Goal: Transaction & Acquisition: Purchase product/service

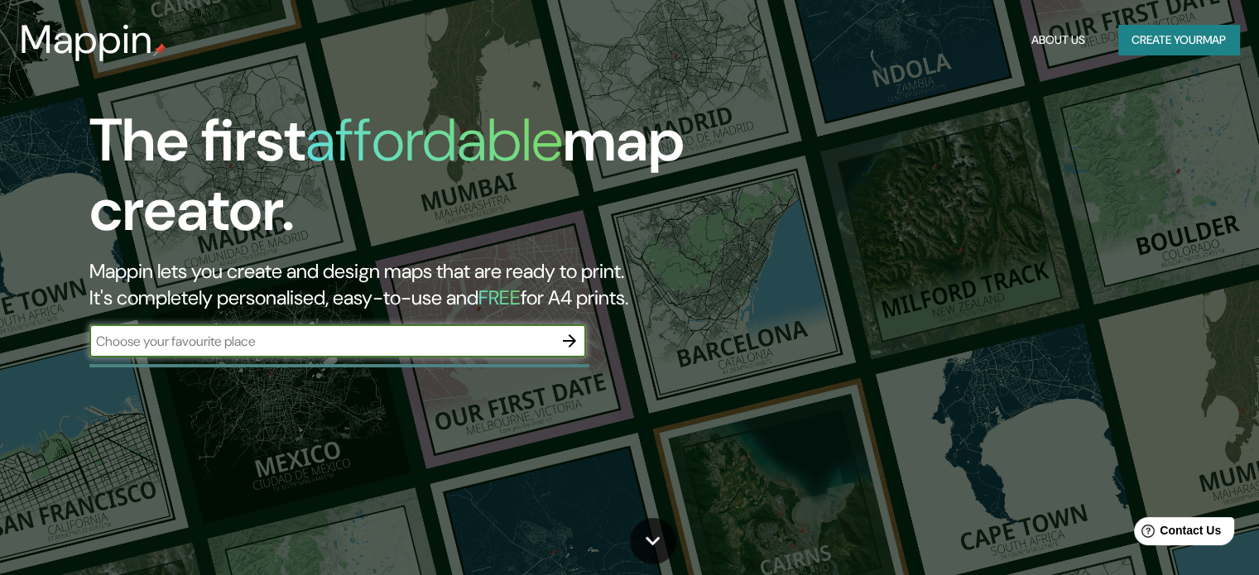
click at [295, 334] on input "text" at bounding box center [321, 341] width 464 height 19
click at [180, 333] on input "text" at bounding box center [321, 341] width 464 height 19
paste input "Blvrd Atlixco 3503, Reserva Territorial Atlixcáyotl, Concepción la Cruz, 72190 …"
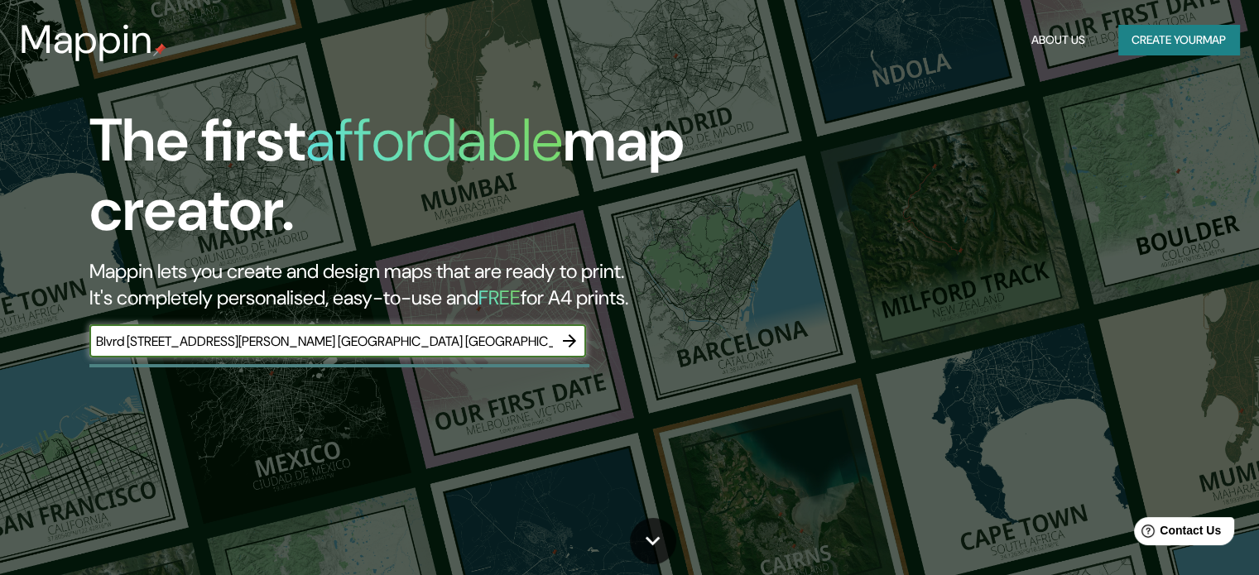
scroll to position [0, 224]
type input "Blvrd Atlixco 3503, Reserva Territorial Atlixcáyotl, Concepción la Cruz, 72190 …"
click at [556, 344] on button "button" at bounding box center [569, 340] width 33 height 33
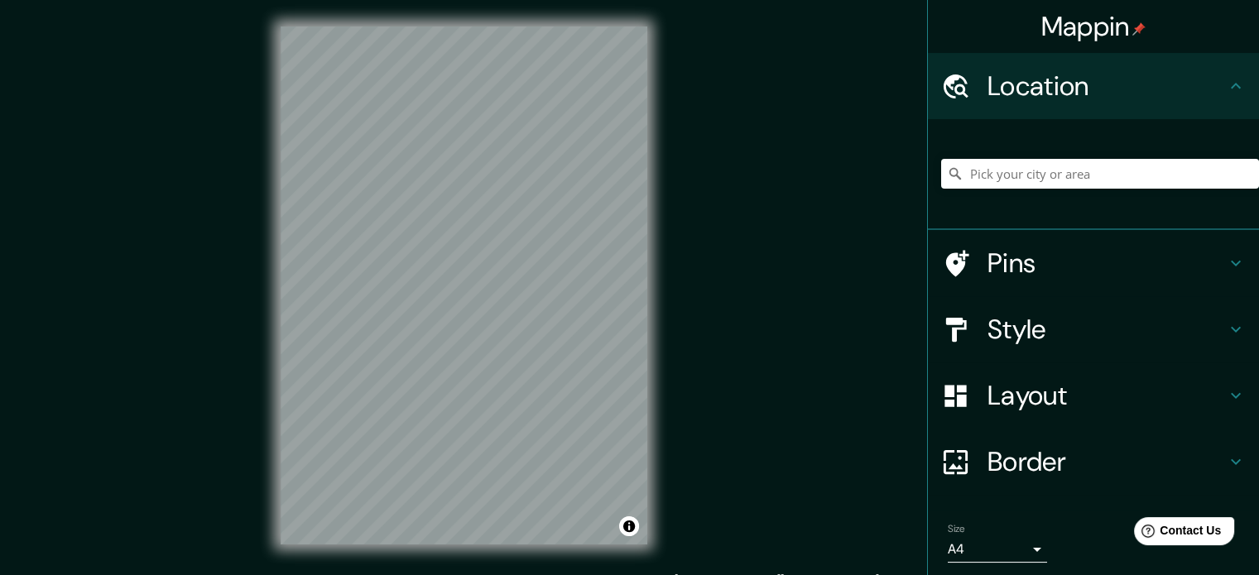
click at [1037, 156] on div at bounding box center [1100, 173] width 318 height 83
click at [1035, 171] on input "Pick your city or area" at bounding box center [1100, 174] width 318 height 30
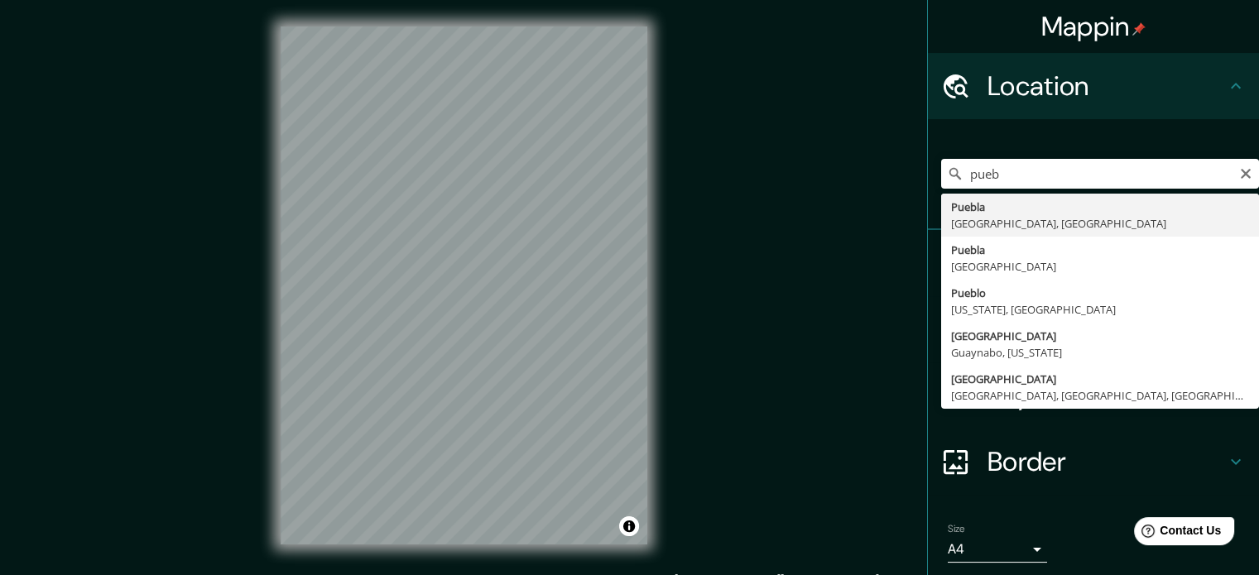
type input "Puebla, Puebla, México"
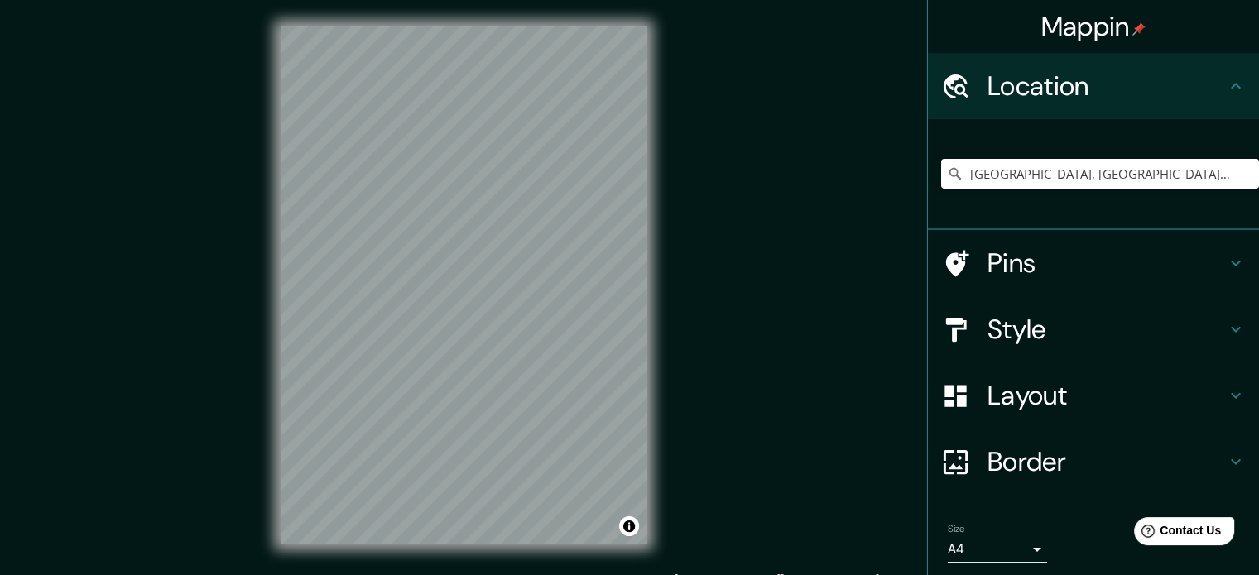
click at [1037, 339] on h4 "Style" at bounding box center [1106, 329] width 238 height 33
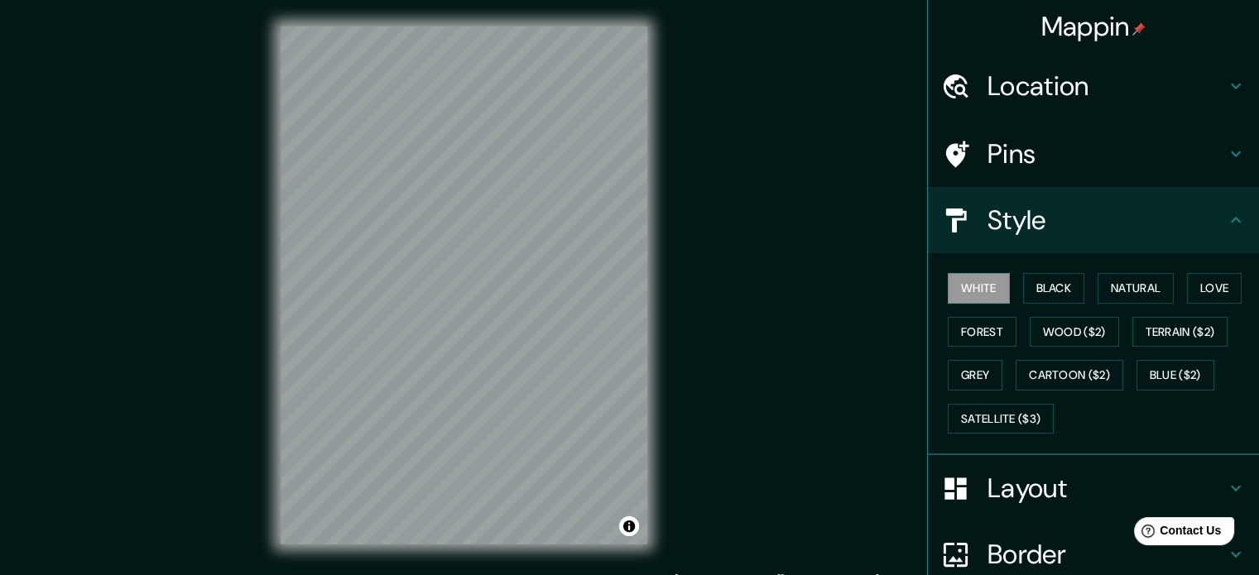
click at [1040, 304] on div "White Black Natural Love Forest Wood ($2) Terrain ($2) Grey Cartoon ($2) Blue (…" at bounding box center [1100, 354] width 318 height 174
click at [1017, 270] on div "White Black Natural Love Forest Wood ($2) Terrain ($2) Grey Cartoon ($2) Blue (…" at bounding box center [1100, 354] width 318 height 174
click at [1144, 293] on button "Natural" at bounding box center [1136, 288] width 76 height 31
click at [987, 500] on h4 "Layout" at bounding box center [1106, 488] width 238 height 33
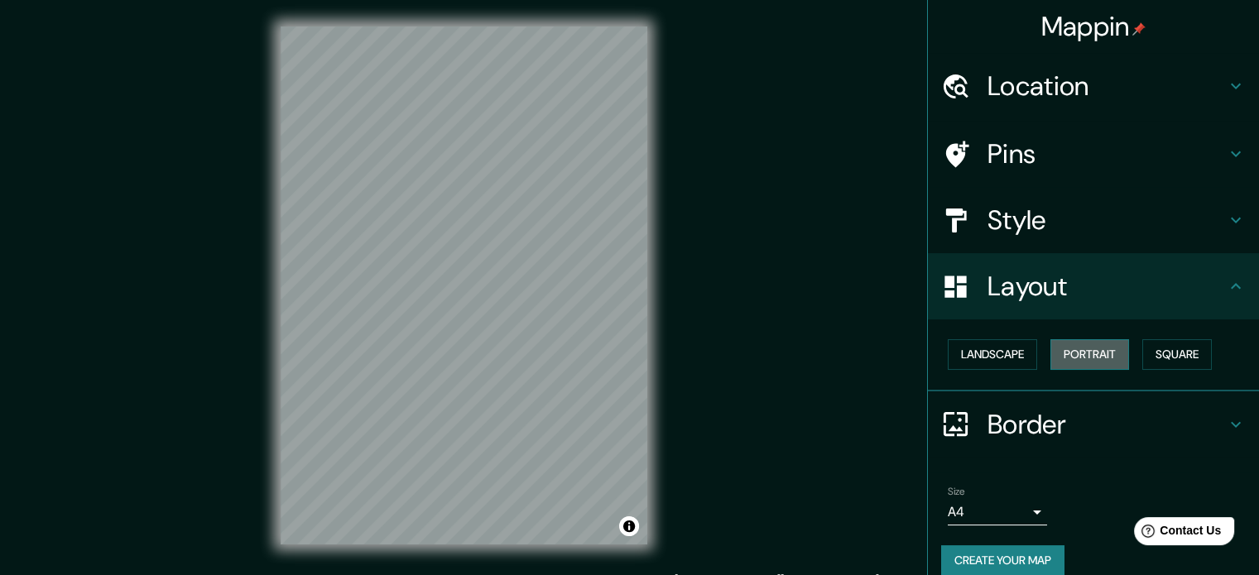
click at [1070, 361] on button "Portrait" at bounding box center [1089, 354] width 79 height 31
click at [1184, 356] on button "Square" at bounding box center [1177, 354] width 70 height 31
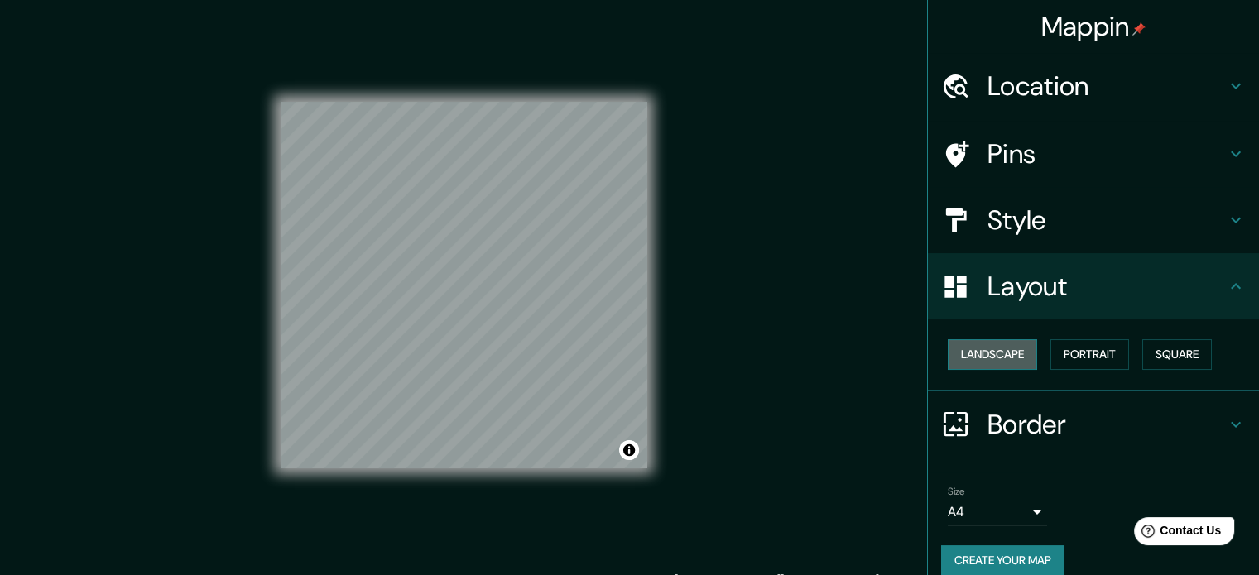
click at [994, 360] on button "Landscape" at bounding box center [992, 354] width 89 height 31
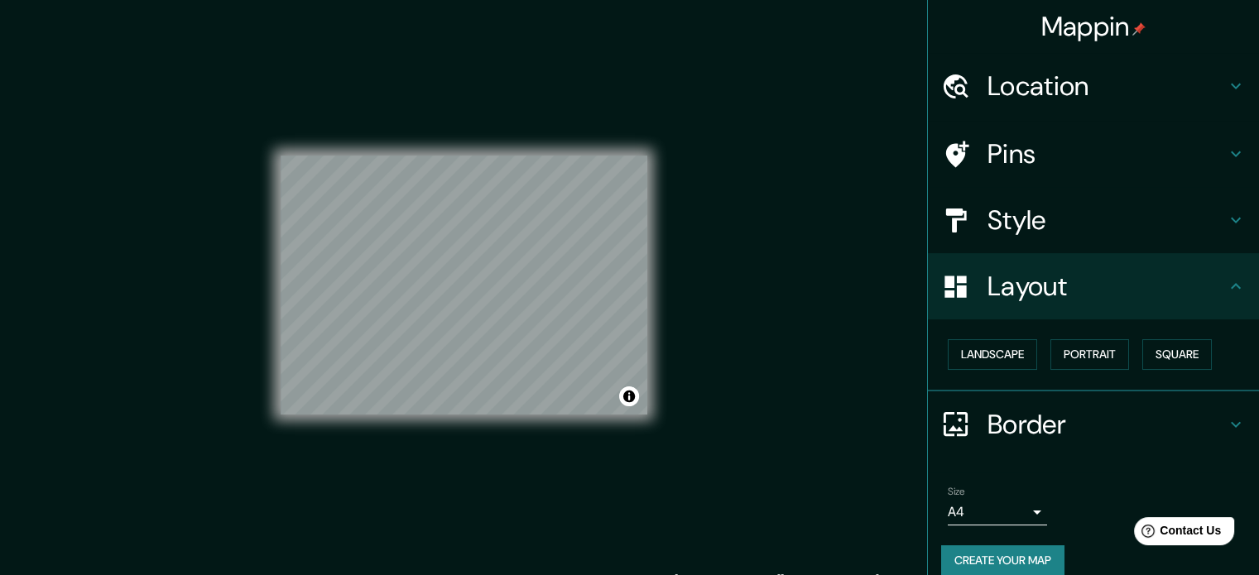
click at [1067, 204] on h4 "Style" at bounding box center [1106, 220] width 238 height 33
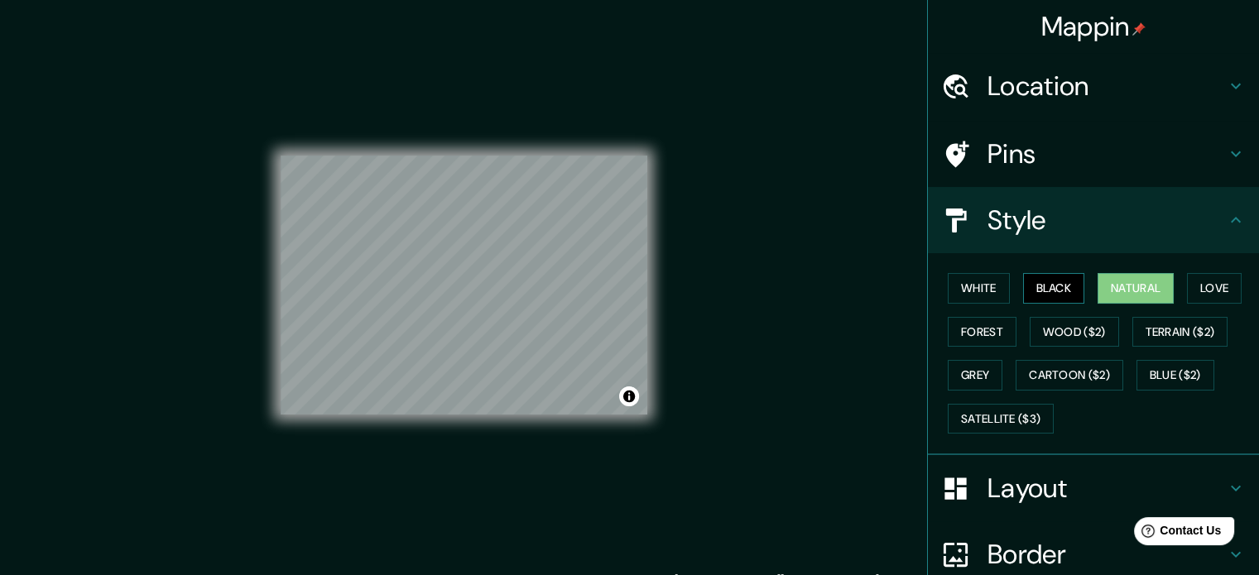
click at [1057, 279] on button "Black" at bounding box center [1054, 288] width 62 height 31
click at [1037, 217] on h4 "Style" at bounding box center [1106, 220] width 238 height 33
click at [981, 365] on button "Grey" at bounding box center [975, 375] width 55 height 31
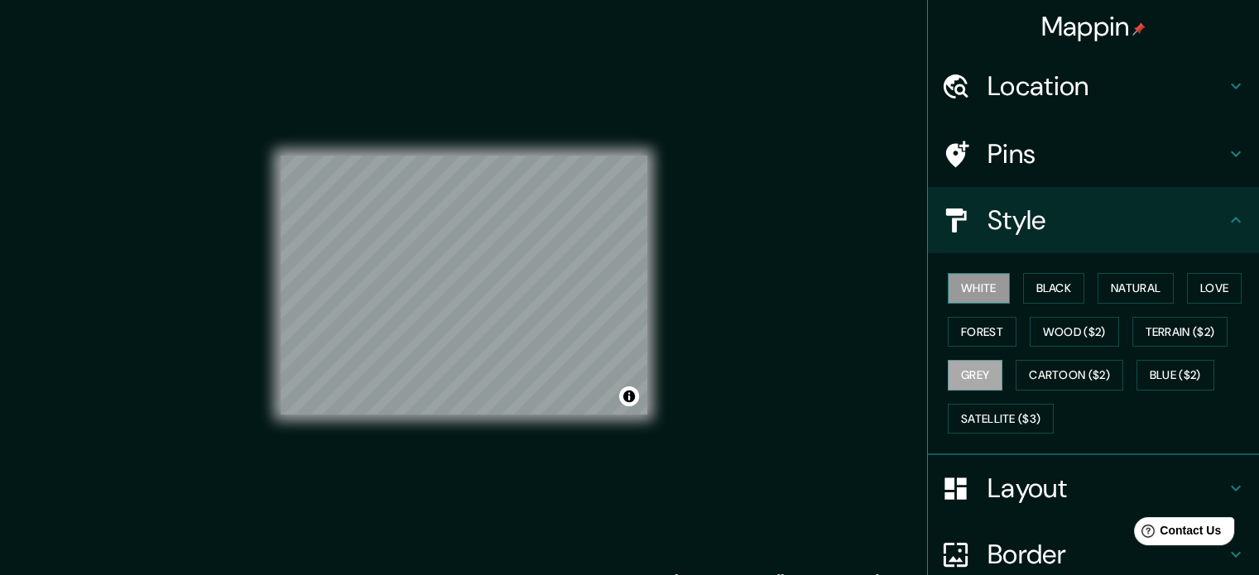
click at [987, 289] on button "White" at bounding box center [979, 288] width 62 height 31
click at [1063, 338] on button "Wood ($2)" at bounding box center [1074, 332] width 89 height 31
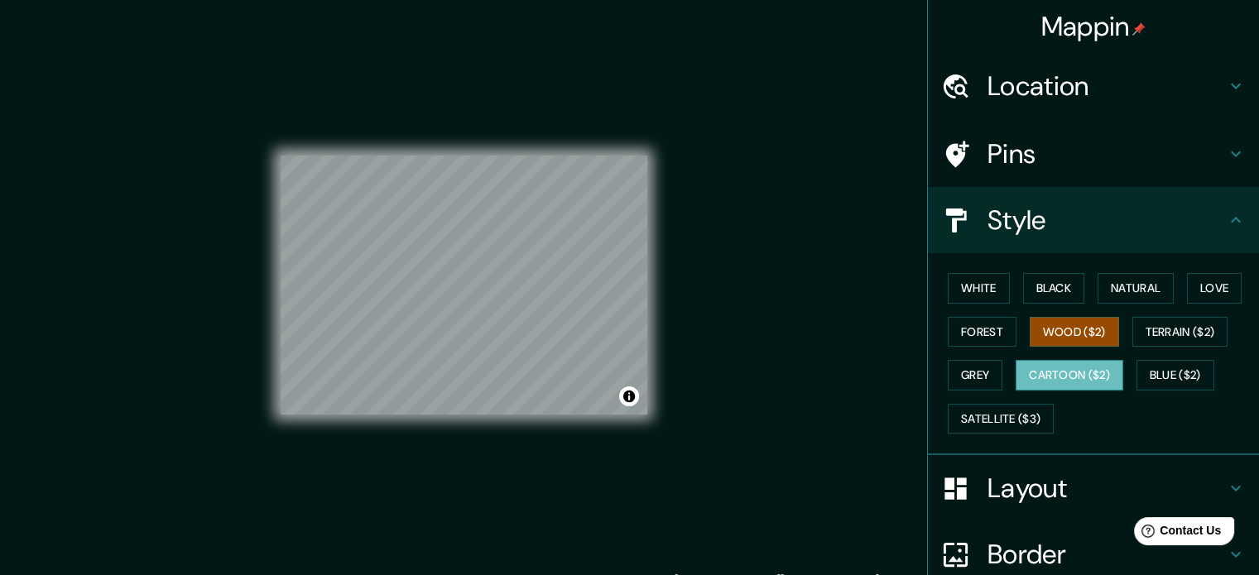
click at [1065, 372] on button "Cartoon ($2)" at bounding box center [1070, 375] width 108 height 31
click at [1181, 377] on button "Blue ($2)" at bounding box center [1175, 375] width 78 height 31
click at [1099, 377] on button "Cartoon ($2)" at bounding box center [1070, 375] width 108 height 31
click at [1011, 412] on button "Satellite ($3)" at bounding box center [1001, 419] width 106 height 31
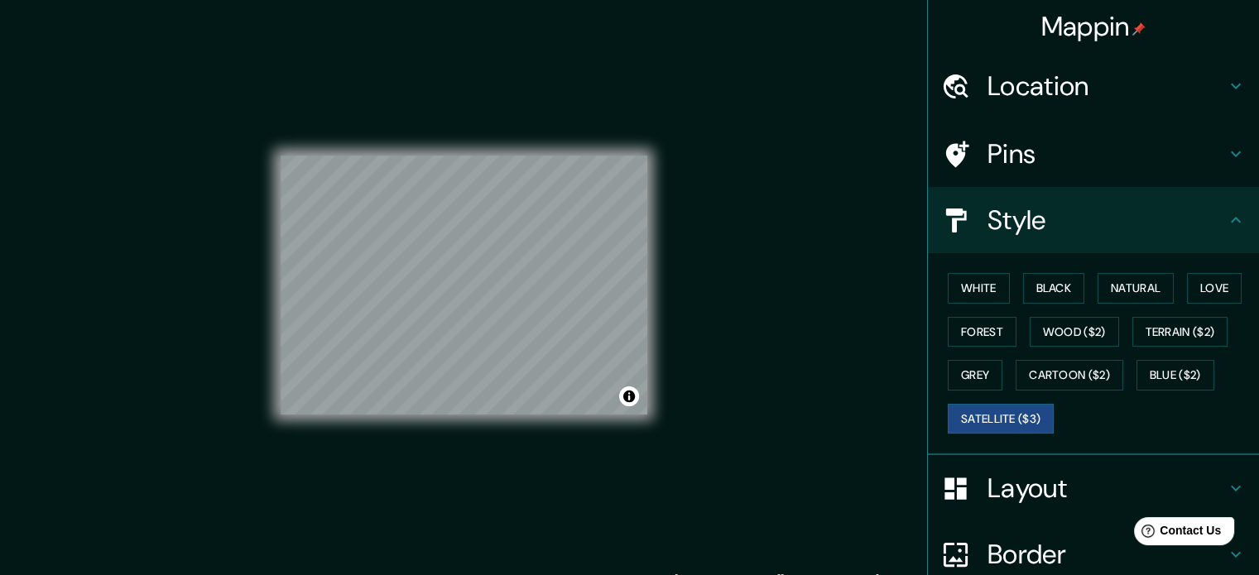
click at [512, 328] on div "Mappin Location Puebla, Puebla, México Pins Style White Black Natural Love Fore…" at bounding box center [629, 299] width 1259 height 598
click at [791, 430] on div "Mappin Location Puebla, Puebla, México Pins Style White Black Natural Love Fore…" at bounding box center [629, 299] width 1259 height 598
click at [1049, 334] on button "Wood ($2)" at bounding box center [1074, 332] width 89 height 31
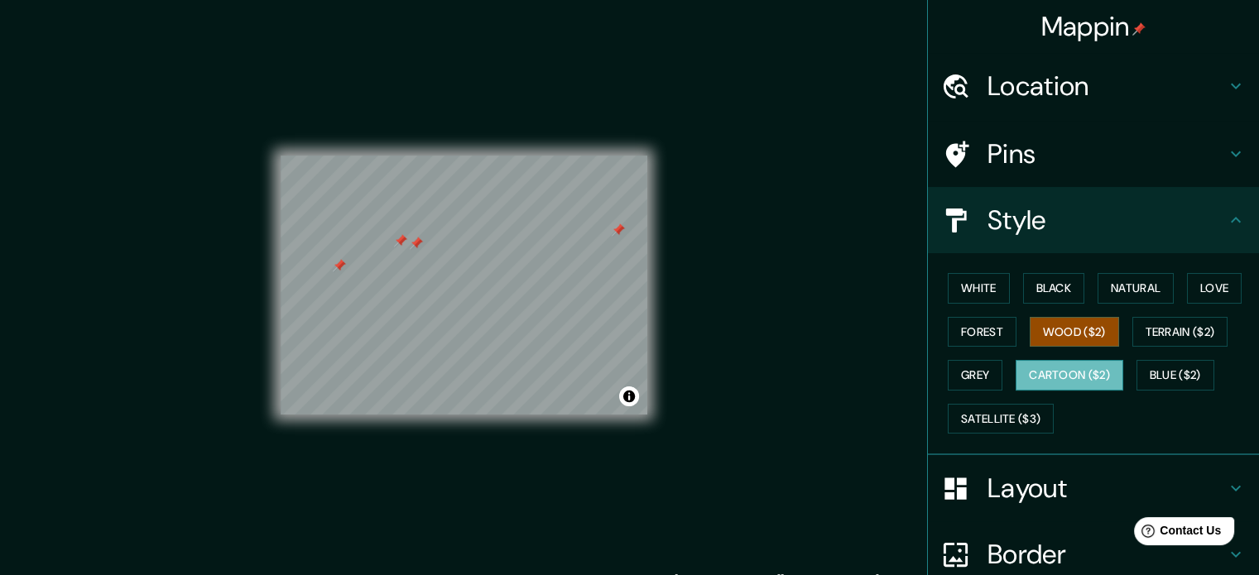
click at [1035, 375] on button "Cartoon ($2)" at bounding box center [1070, 375] width 108 height 31
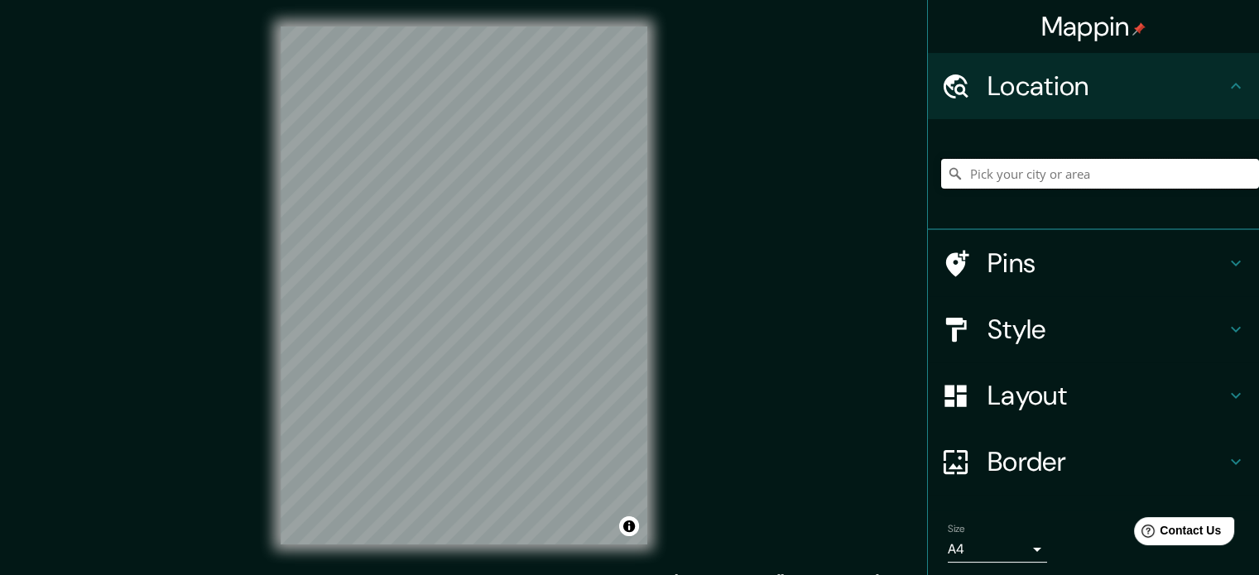
click at [1049, 168] on input "Pick your city or area" at bounding box center [1100, 174] width 318 height 30
type input "[GEOGRAPHIC_DATA], [GEOGRAPHIC_DATA], [GEOGRAPHIC_DATA]"
click at [1009, 405] on h4 "Layout" at bounding box center [1106, 395] width 238 height 33
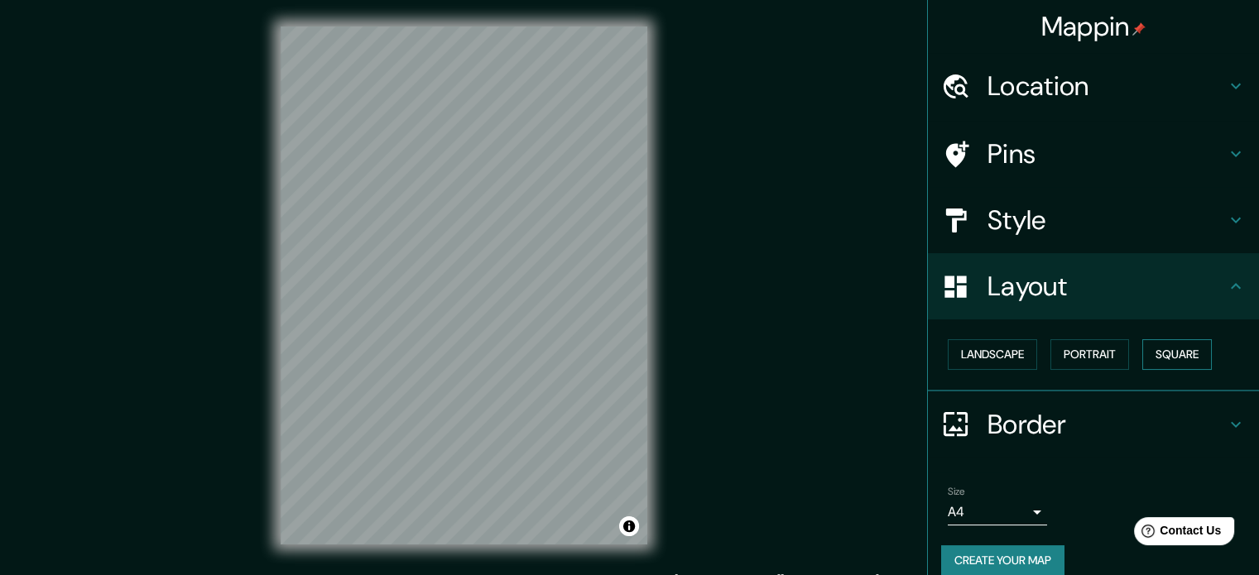
click at [1163, 355] on button "Square" at bounding box center [1177, 354] width 70 height 31
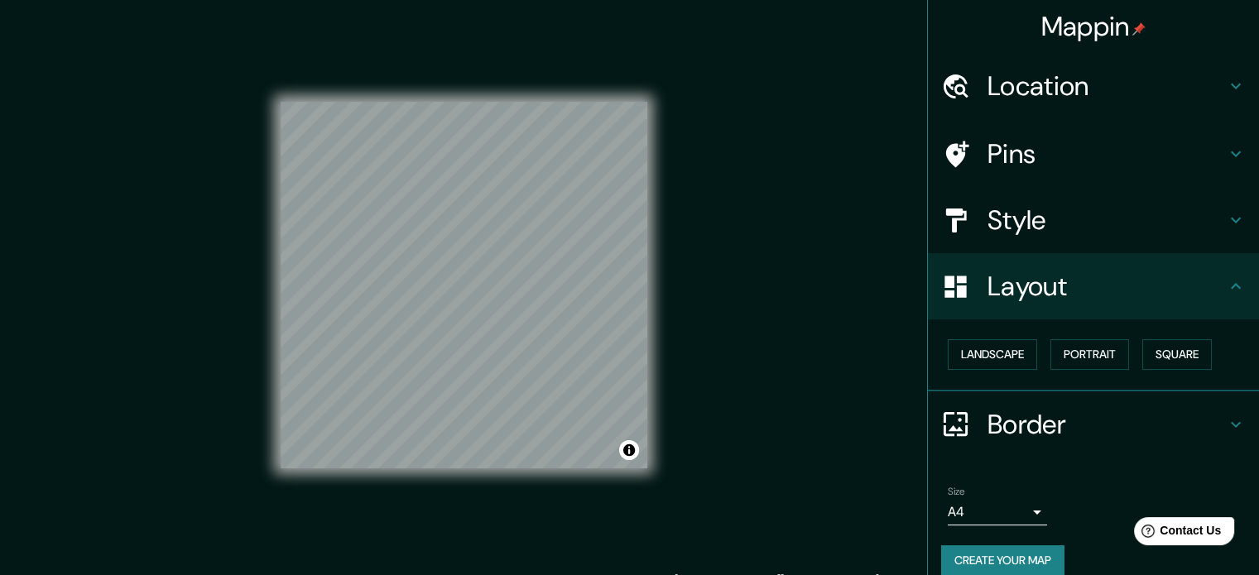
click at [1003, 219] on h4 "Style" at bounding box center [1106, 220] width 238 height 33
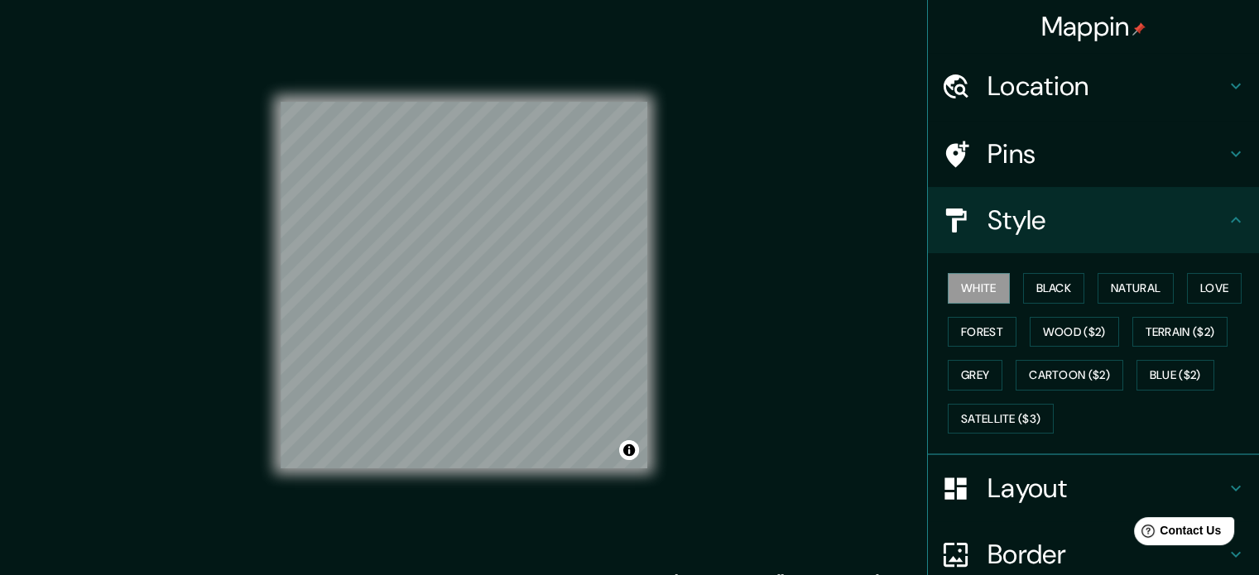
click at [1035, 218] on h4 "Style" at bounding box center [1106, 220] width 238 height 33
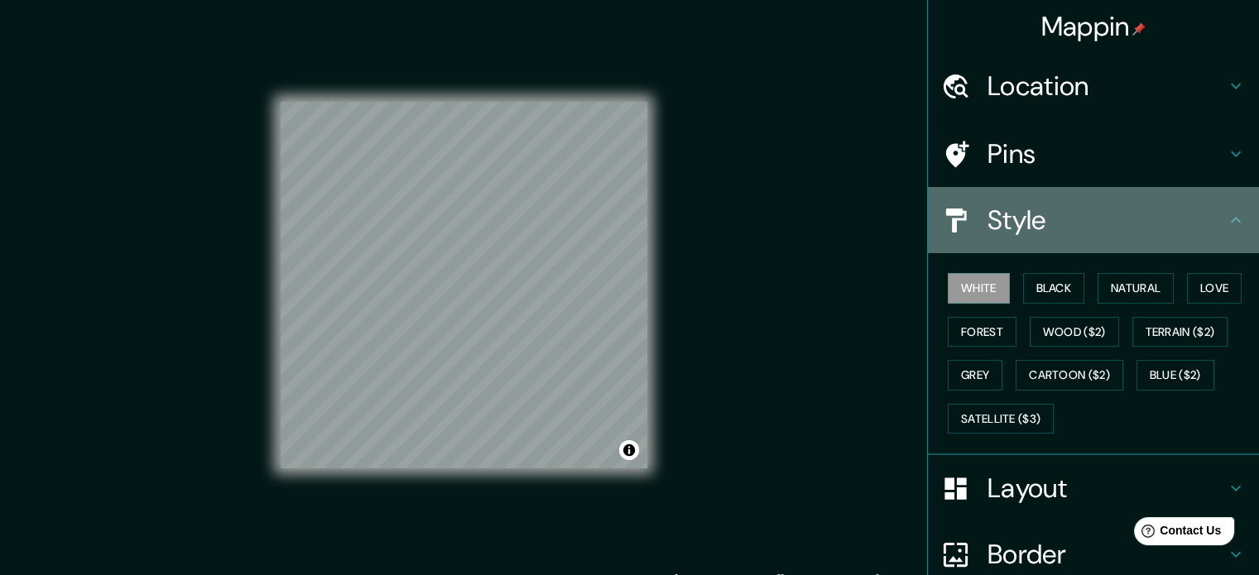
click at [1232, 232] on div "Style" at bounding box center [1093, 220] width 331 height 66
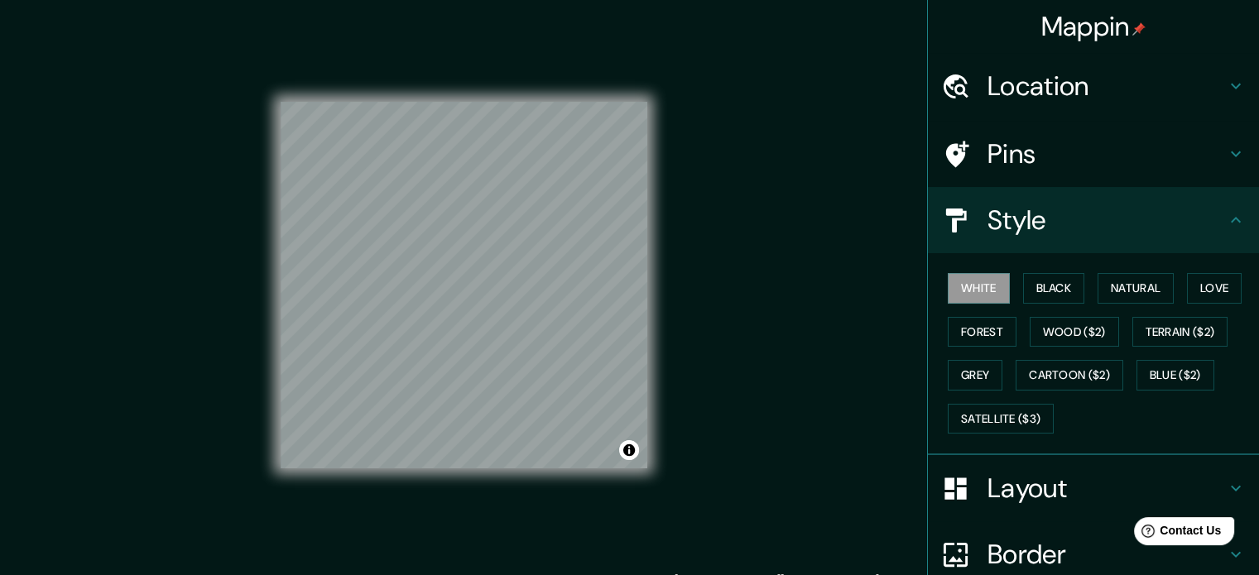
click at [1107, 472] on h4 "Layout" at bounding box center [1106, 488] width 238 height 33
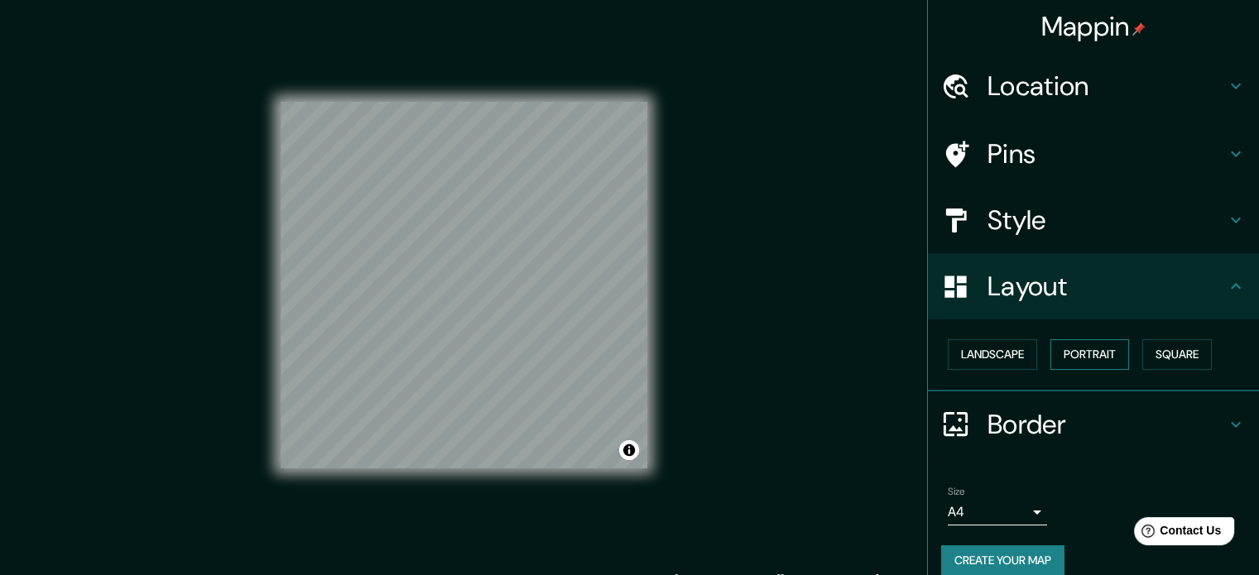
click at [1079, 353] on button "Portrait" at bounding box center [1089, 354] width 79 height 31
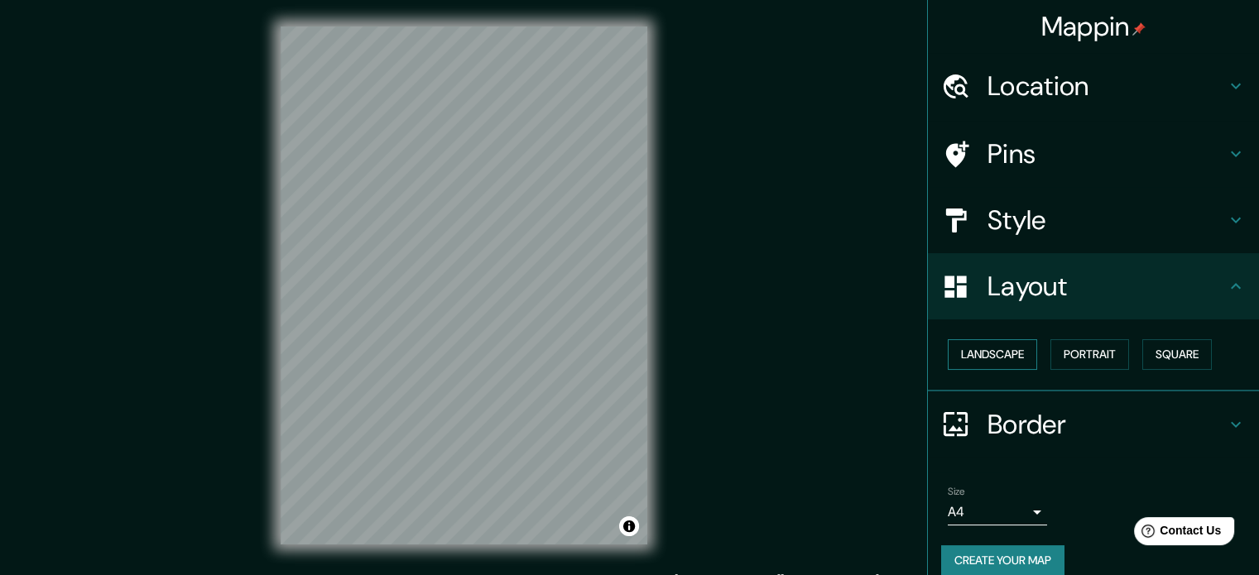
click at [998, 350] on button "Landscape" at bounding box center [992, 354] width 89 height 31
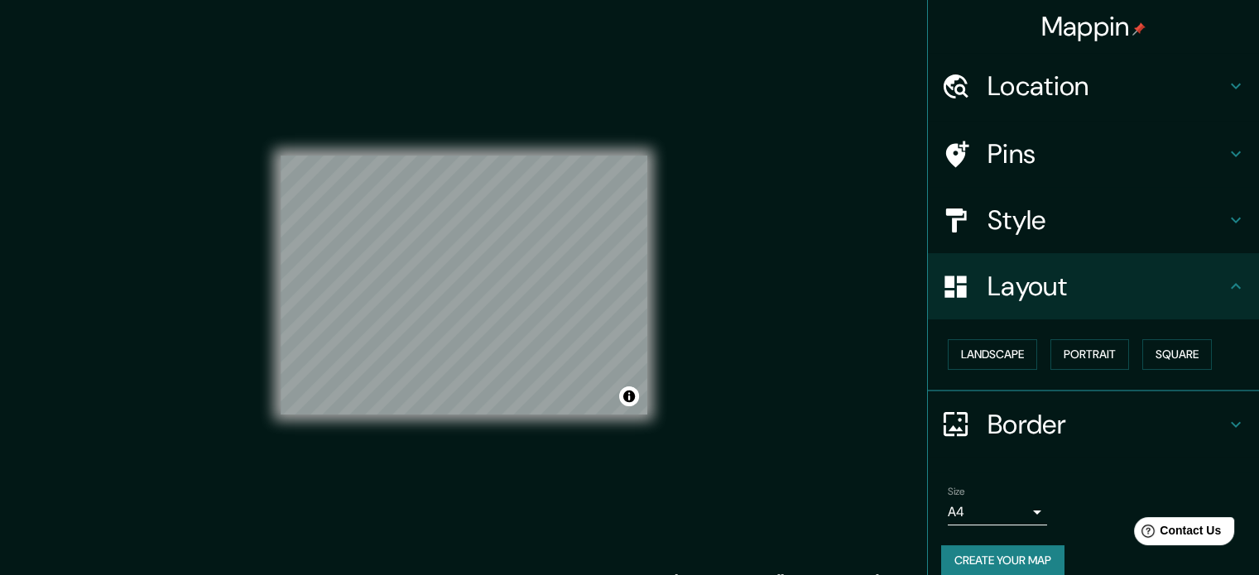
click at [1146, 229] on h4 "Style" at bounding box center [1106, 220] width 238 height 33
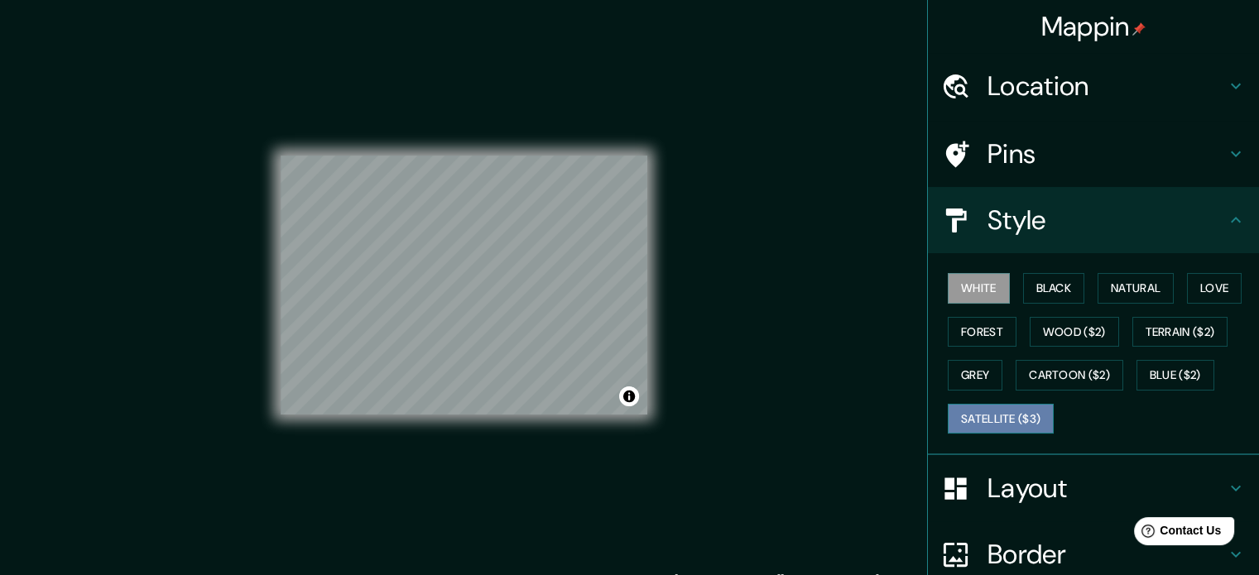
click at [983, 410] on button "Satellite ($3)" at bounding box center [1001, 419] width 106 height 31
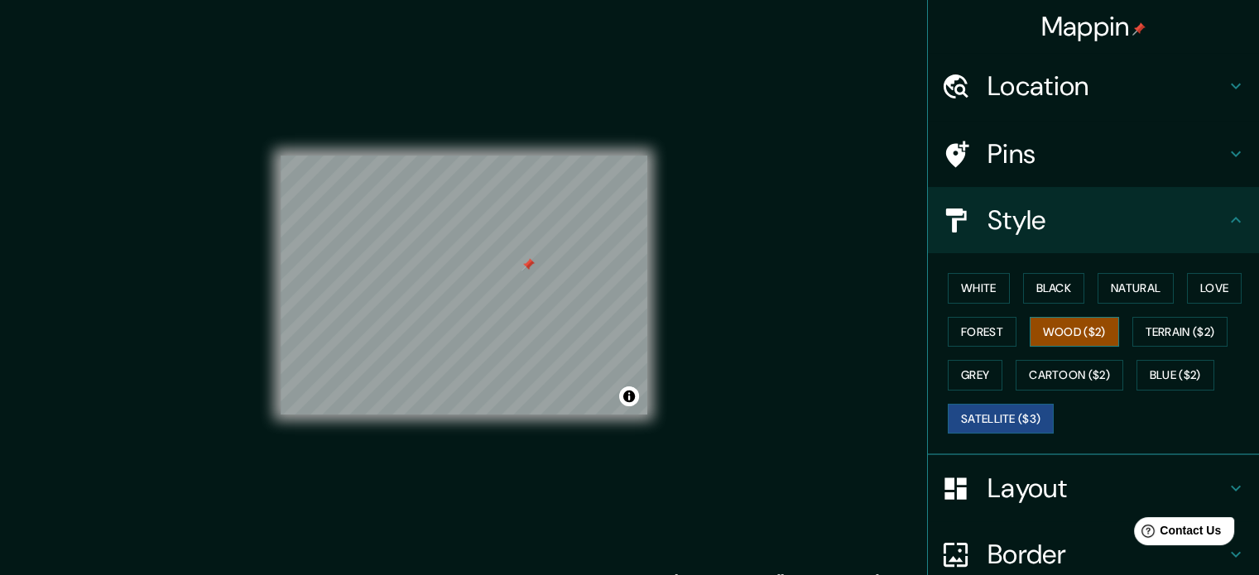
click at [1030, 336] on button "Wood ($2)" at bounding box center [1074, 332] width 89 height 31
click at [987, 406] on button "Satellite ($3)" at bounding box center [1001, 419] width 106 height 31
click at [1023, 363] on button "Cartoon ($2)" at bounding box center [1070, 375] width 108 height 31
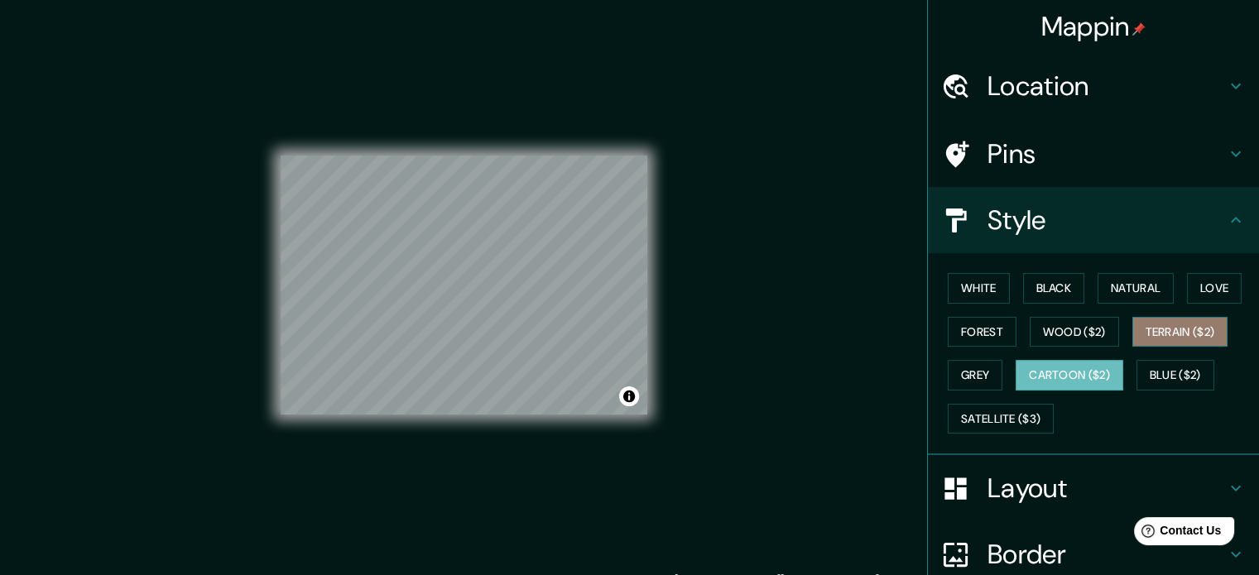
click at [1137, 342] on button "Terrain ($2)" at bounding box center [1180, 332] width 96 height 31
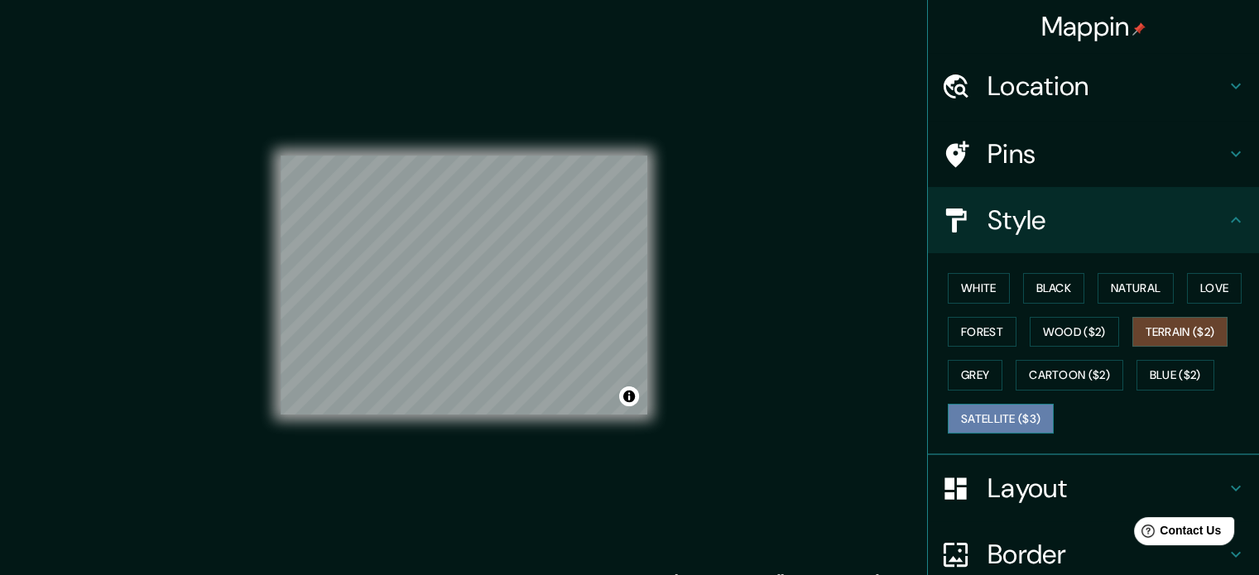
click at [987, 408] on button "Satellite ($3)" at bounding box center [1001, 419] width 106 height 31
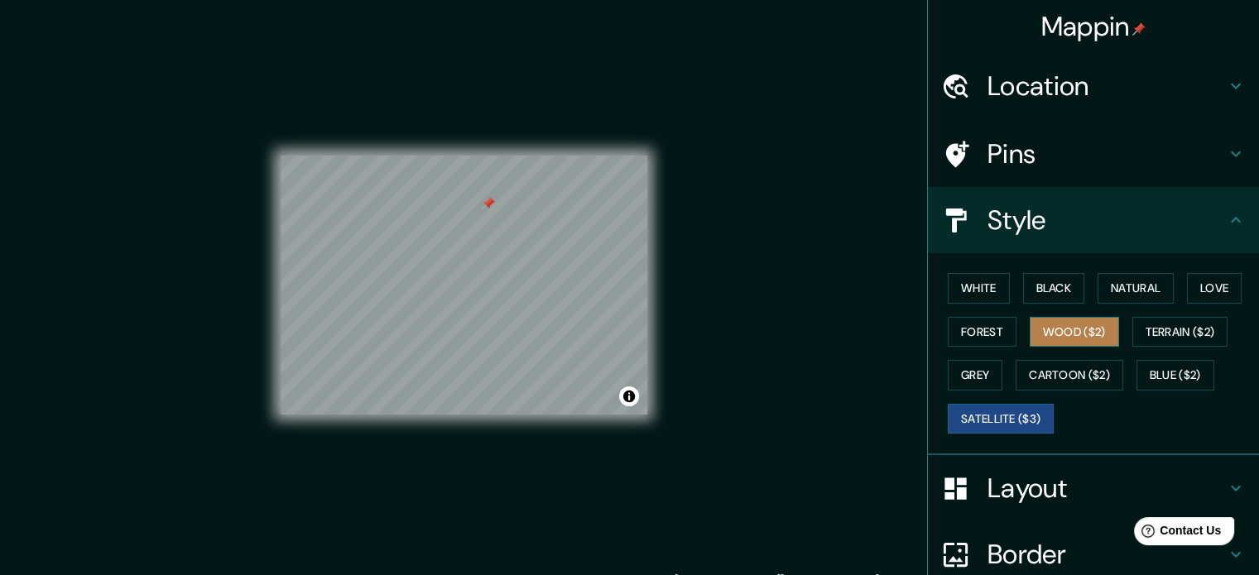
click at [1072, 337] on button "Wood ($2)" at bounding box center [1074, 332] width 89 height 31
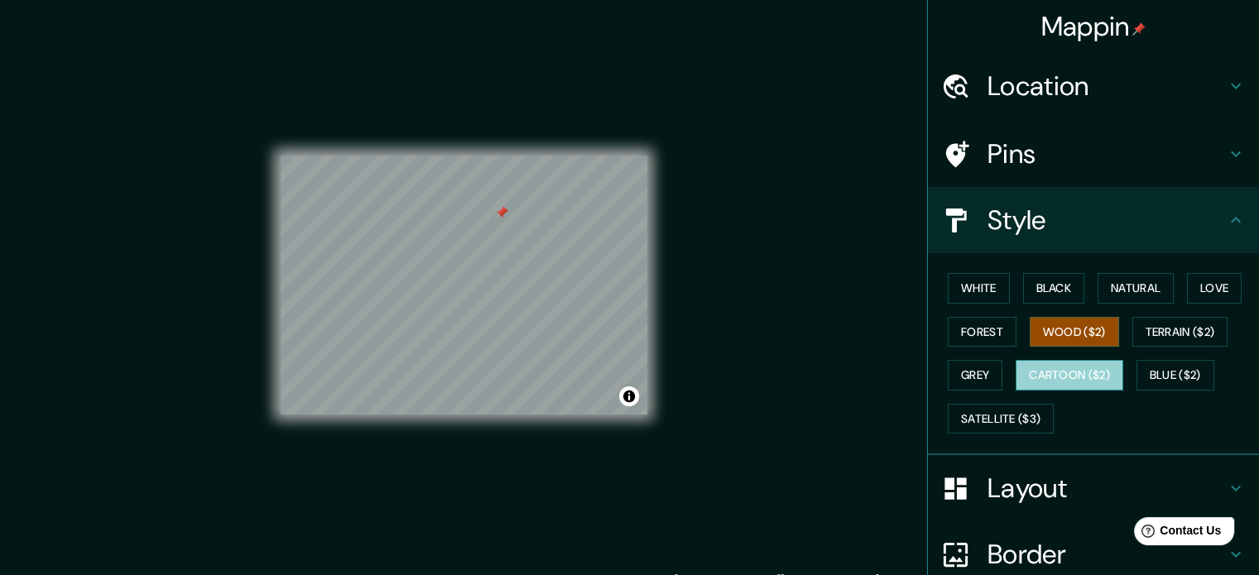
click at [1056, 373] on button "Cartoon ($2)" at bounding box center [1070, 375] width 108 height 31
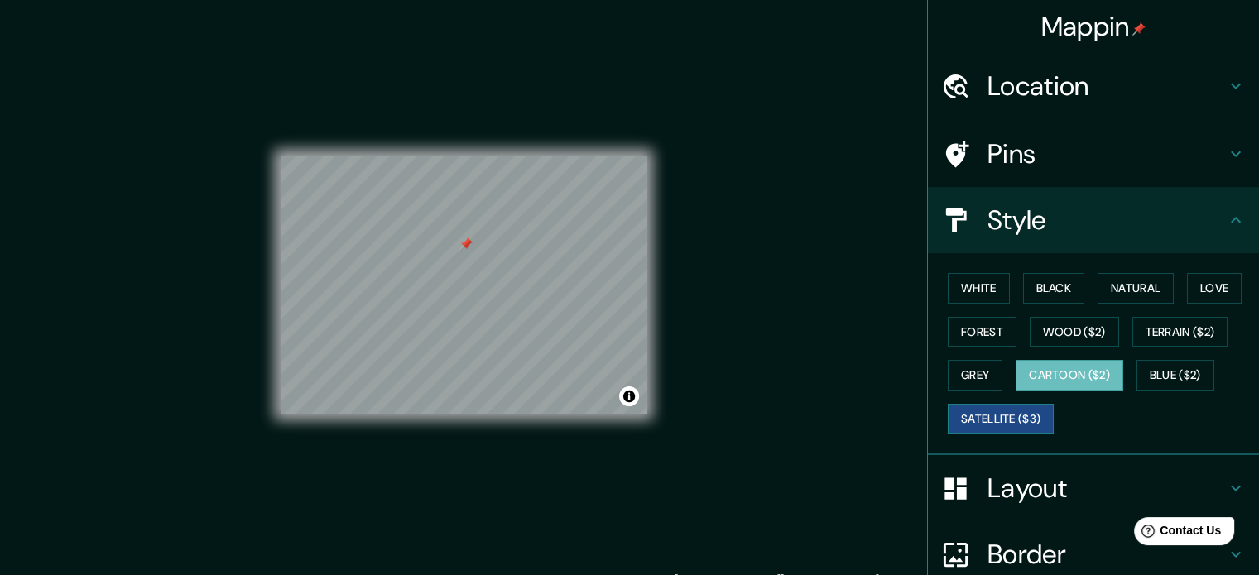
click at [1012, 419] on button "Satellite ($3)" at bounding box center [1001, 419] width 106 height 31
click at [312, 415] on div "© Mapbox © OpenStreetMap Improve this map © Maxar" at bounding box center [464, 285] width 367 height 518
click at [480, 149] on div "© Mapbox © OpenStreetMap Improve this map © Maxar" at bounding box center [464, 285] width 367 height 518
click at [512, 147] on div "© Mapbox © OpenStreetMap Improve this map © Maxar" at bounding box center [464, 285] width 367 height 518
click at [1093, 337] on button "Wood ($2)" at bounding box center [1074, 332] width 89 height 31
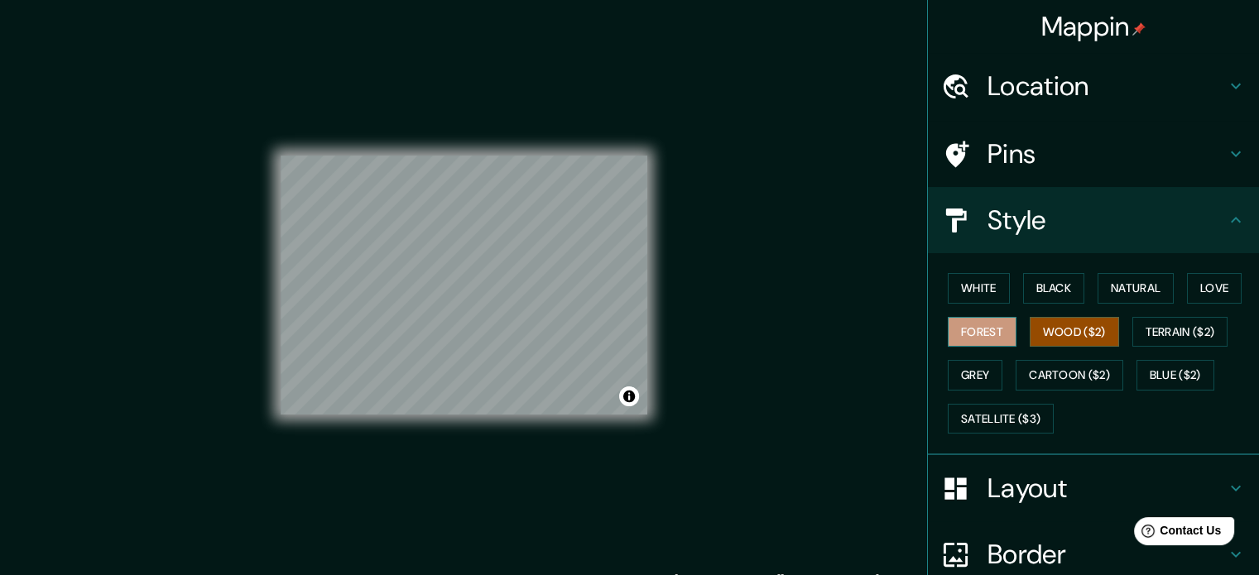
click at [968, 324] on button "Forest" at bounding box center [982, 332] width 69 height 31
click at [984, 271] on div "White Black Natural Love Forest Wood ($2) Terrain ($2) Grey Cartoon ($2) Blue (…" at bounding box center [1100, 354] width 318 height 174
click at [980, 284] on button "White" at bounding box center [979, 288] width 62 height 31
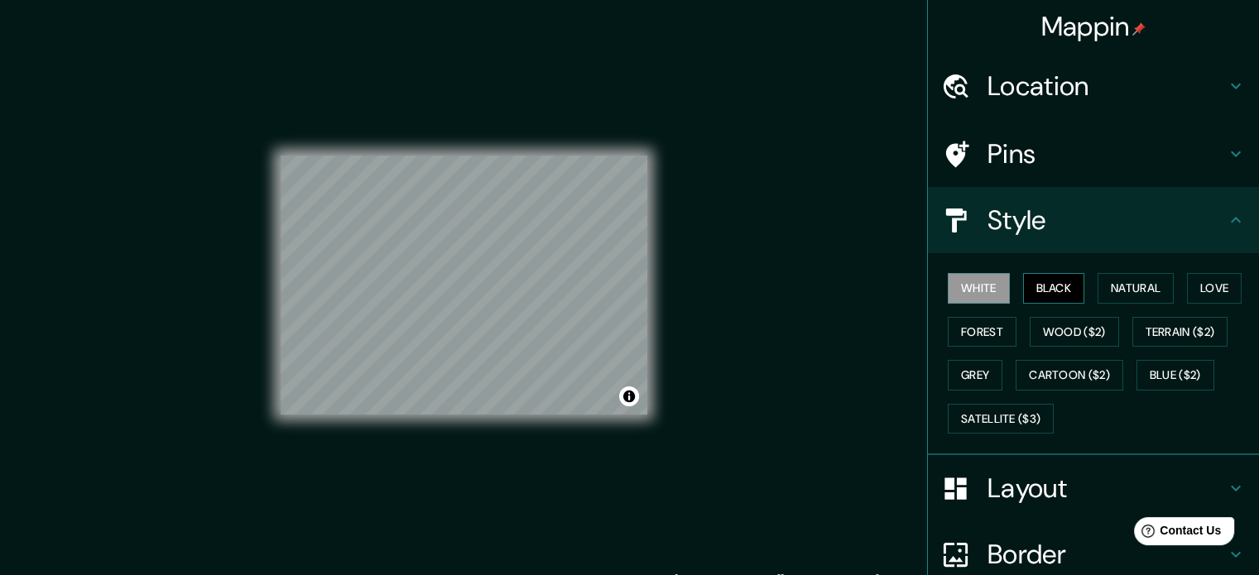
click at [1023, 291] on button "Black" at bounding box center [1054, 288] width 62 height 31
click at [993, 327] on button "Forest" at bounding box center [982, 332] width 69 height 31
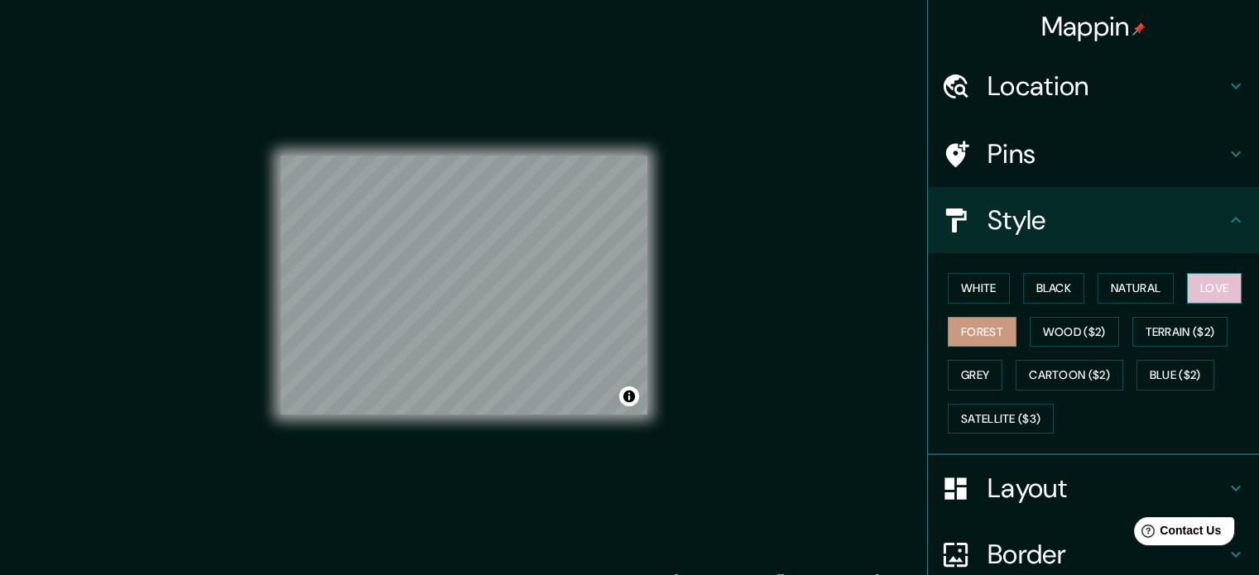
click at [1188, 298] on button "Love" at bounding box center [1214, 288] width 55 height 31
click at [985, 274] on button "White" at bounding box center [979, 288] width 62 height 31
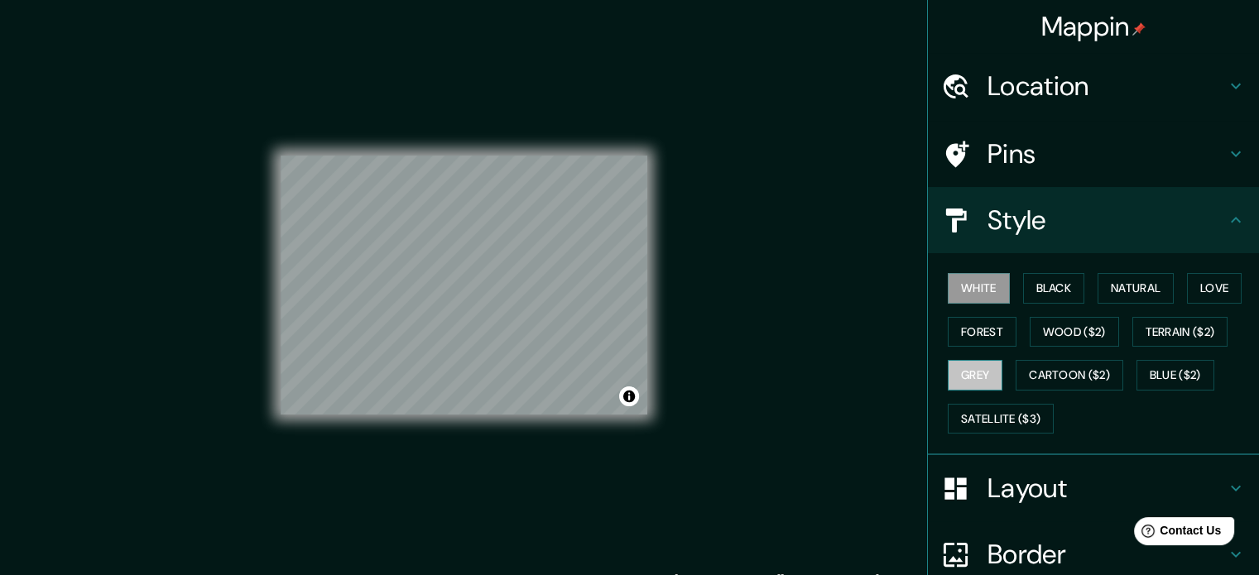
click at [976, 360] on button "Grey" at bounding box center [975, 375] width 55 height 31
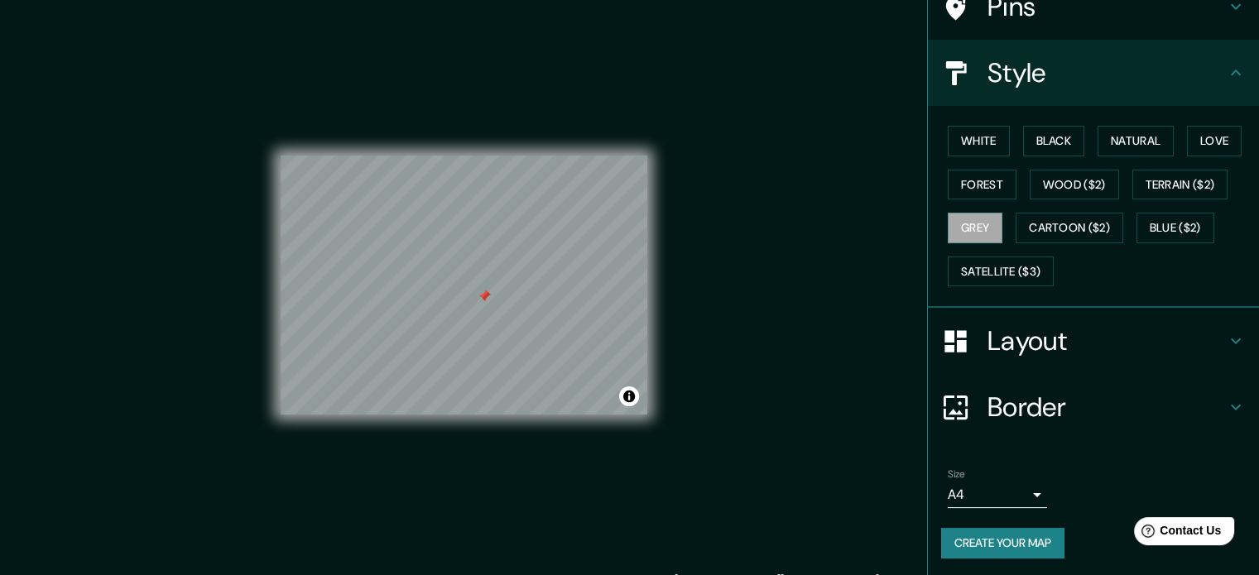
click at [1010, 540] on button "Create your map" at bounding box center [1002, 543] width 123 height 31
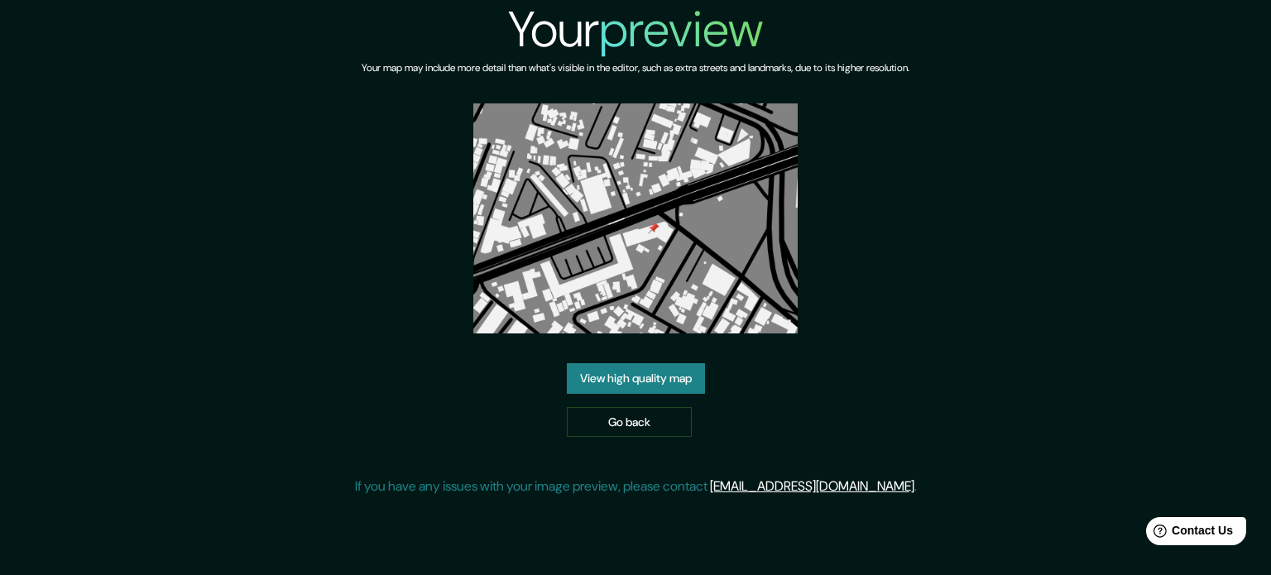
click at [700, 363] on link "View high quality map" at bounding box center [636, 378] width 138 height 31
